Goal: Entertainment & Leisure: Browse casually

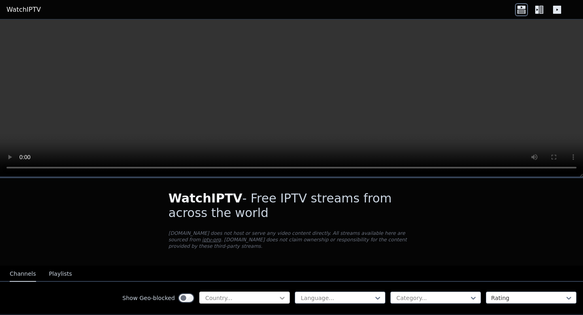
click at [282, 298] on icon at bounding box center [282, 298] width 5 height 3
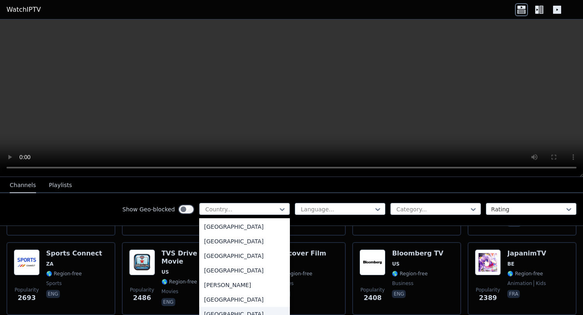
scroll to position [476, 0]
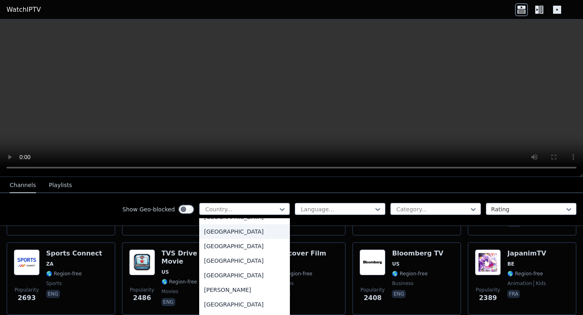
click at [220, 235] on div "[GEOGRAPHIC_DATA]" at bounding box center [244, 231] width 91 height 15
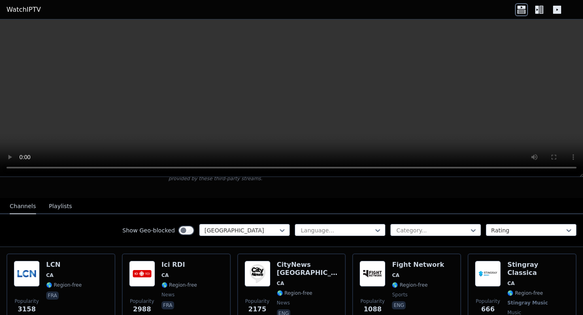
scroll to position [87, 0]
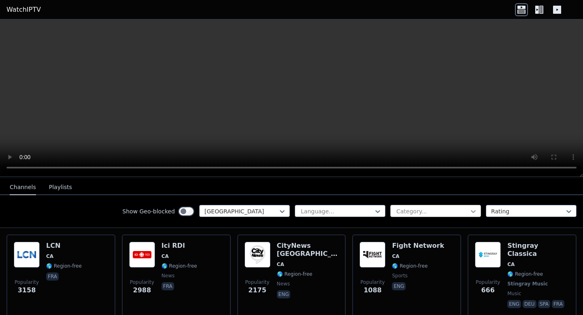
click at [469, 212] on icon at bounding box center [473, 211] width 8 height 8
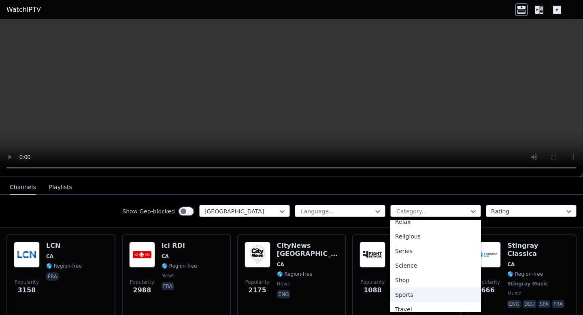
scroll to position [284, 0]
click at [407, 294] on div "Sports" at bounding box center [435, 295] width 91 height 15
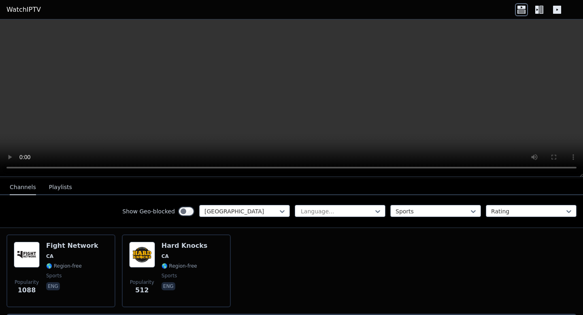
scroll to position [113, 0]
